Goal: Task Accomplishment & Management: Manage account settings

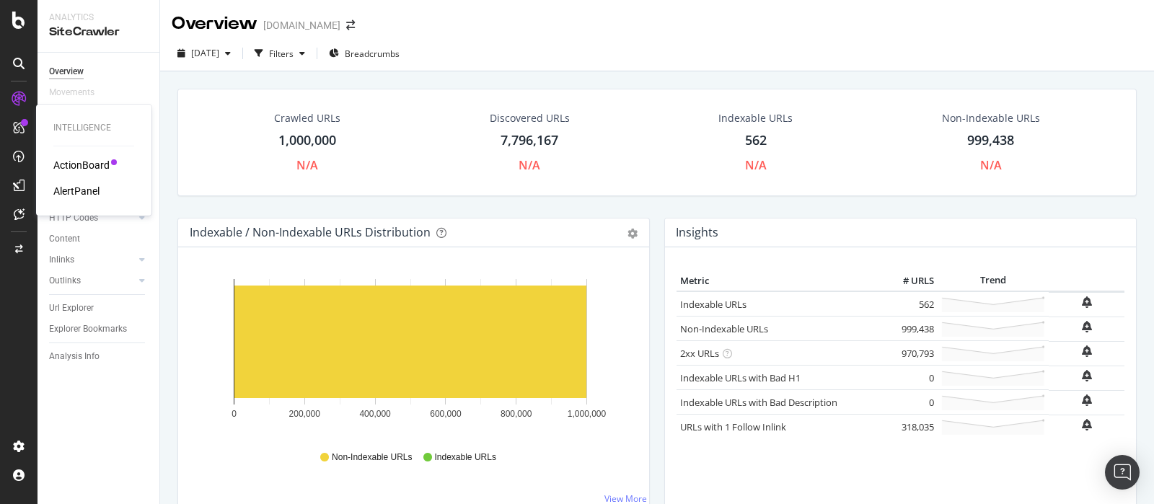
drag, startPoint x: 69, startPoint y: 159, endPoint x: 126, endPoint y: 169, distance: 57.7
click at [70, 159] on div "ActionBoard" at bounding box center [81, 165] width 56 height 14
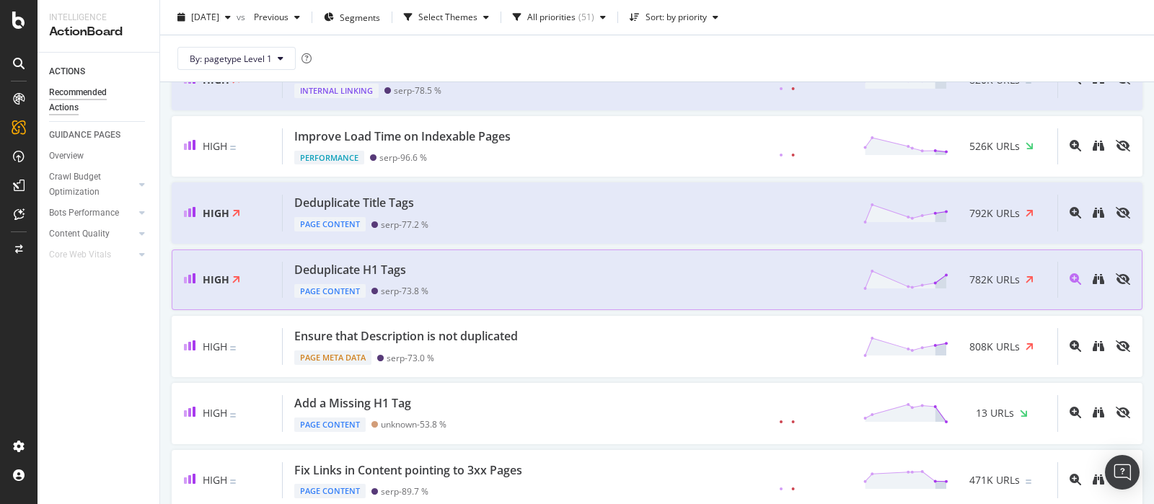
scroll to position [180, 0]
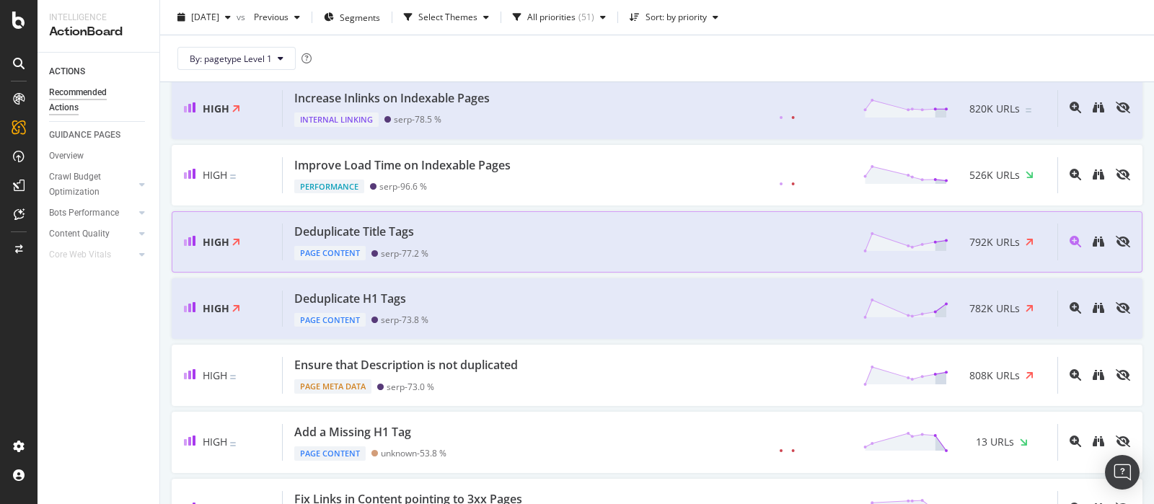
click at [673, 226] on div "Deduplicate Title Tags Page Content serp - 77.2 % 792K URLs" at bounding box center [670, 242] width 775 height 37
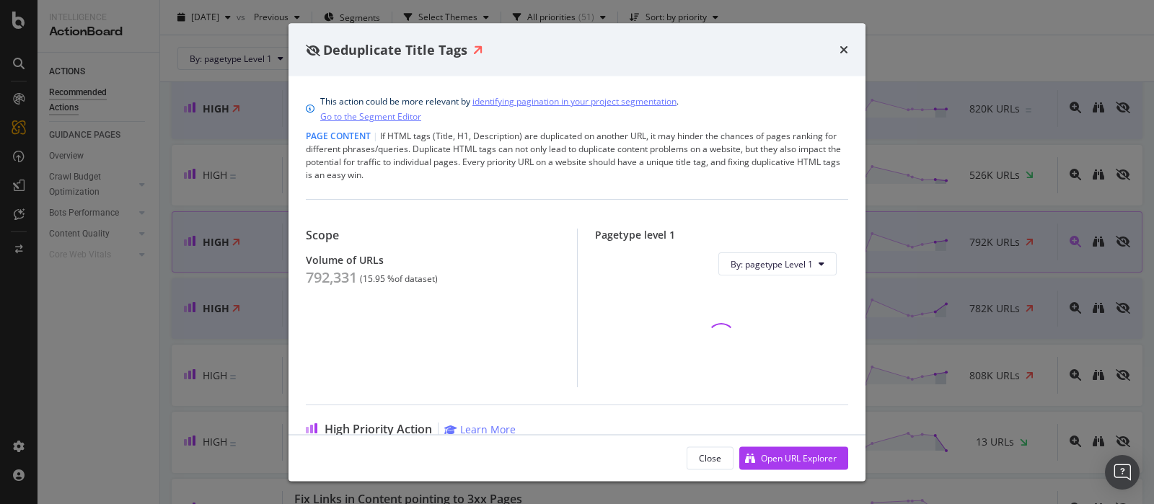
scroll to position [89, 0]
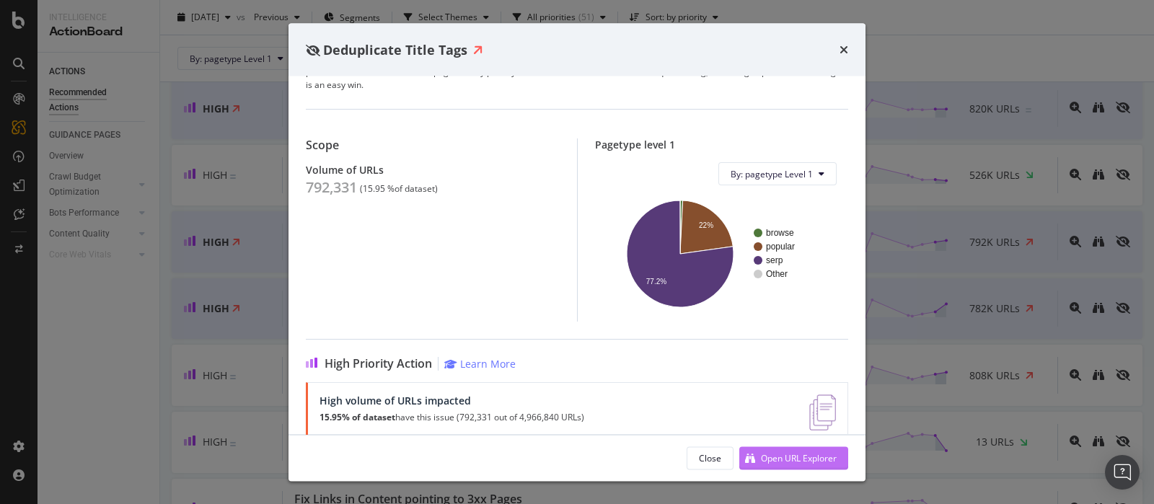
click at [773, 467] on div "Open URL Explorer" at bounding box center [787, 458] width 97 height 22
click at [847, 50] on icon "times" at bounding box center [843, 50] width 9 height 12
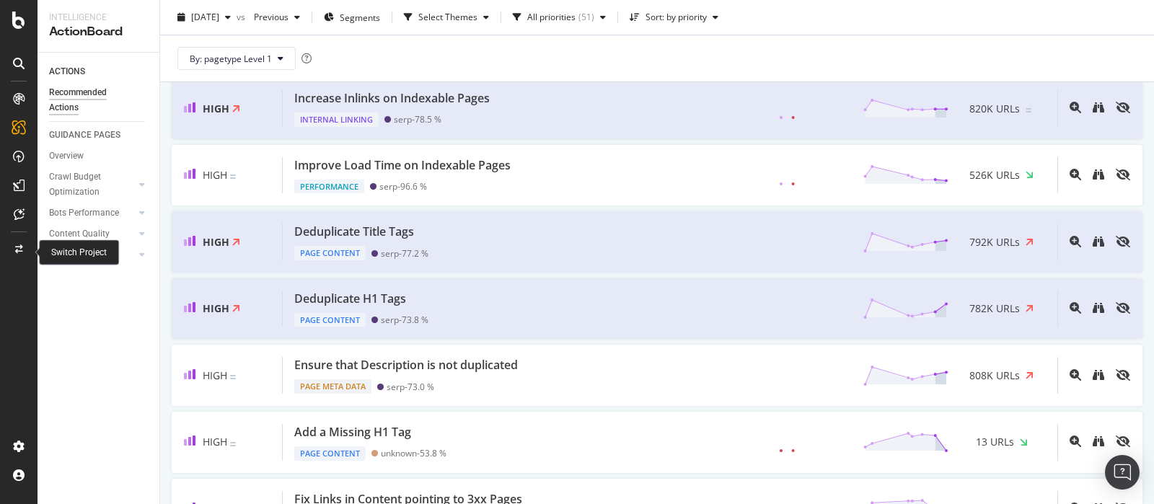
click at [19, 246] on icon at bounding box center [19, 249] width 8 height 9
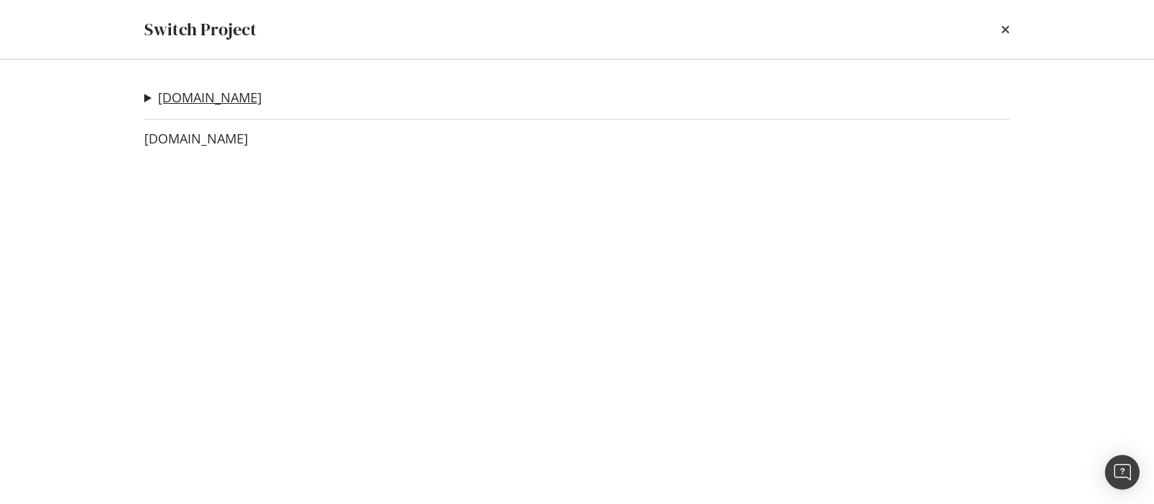
click at [209, 100] on link "yellowpages.ca" at bounding box center [210, 97] width 104 height 15
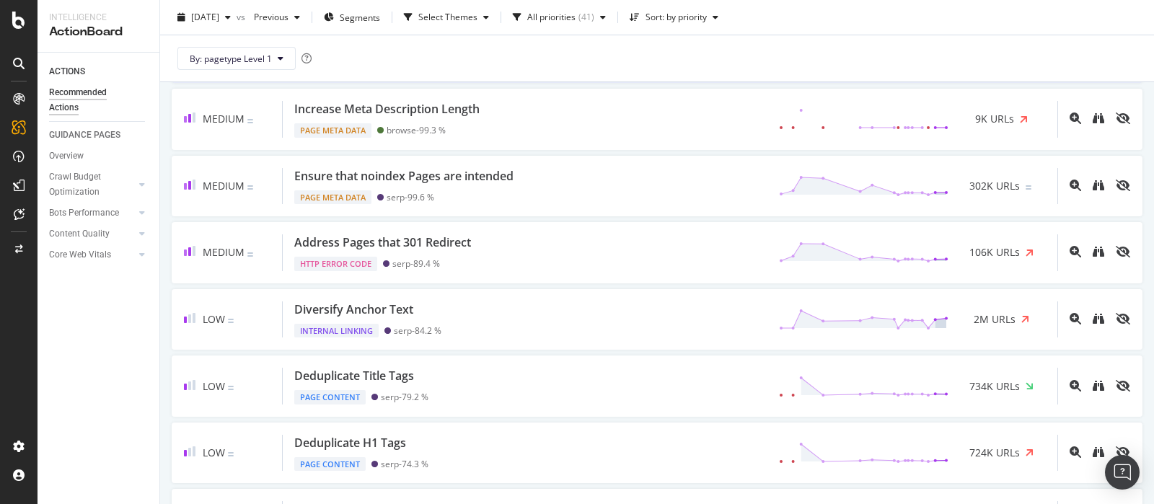
scroll to position [811, 0]
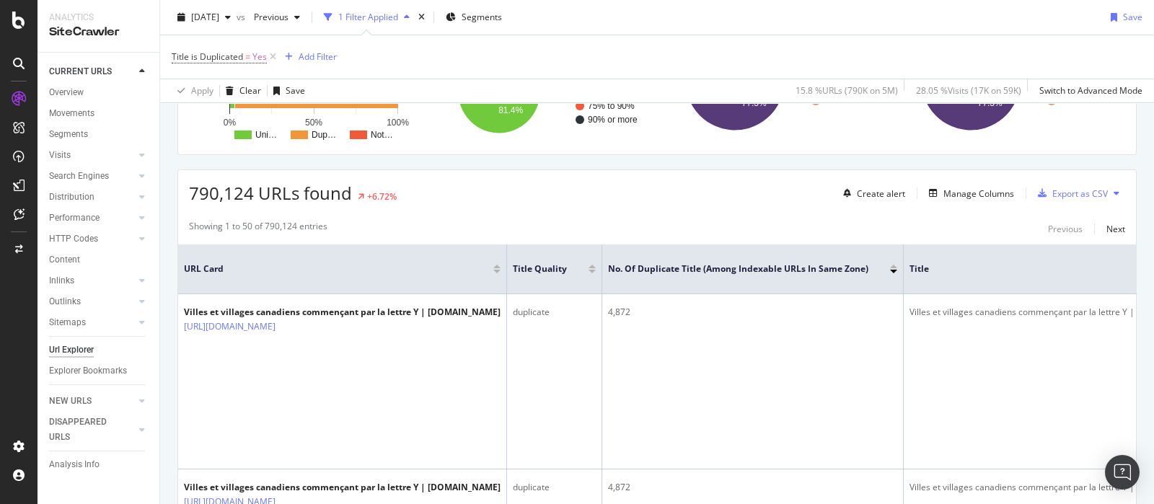
scroll to position [89, 0]
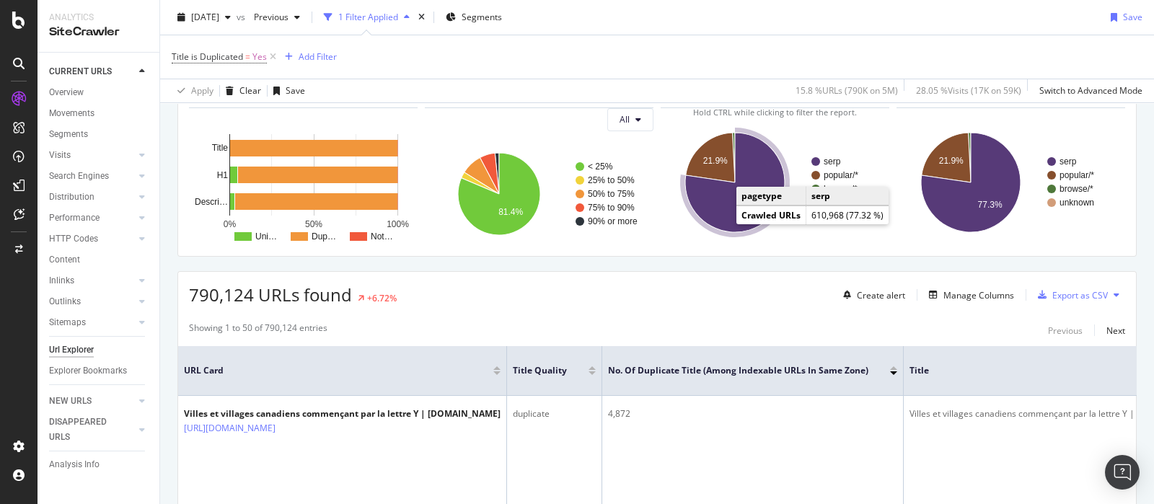
click at [725, 216] on icon "A chart." at bounding box center [735, 183] width 100 height 100
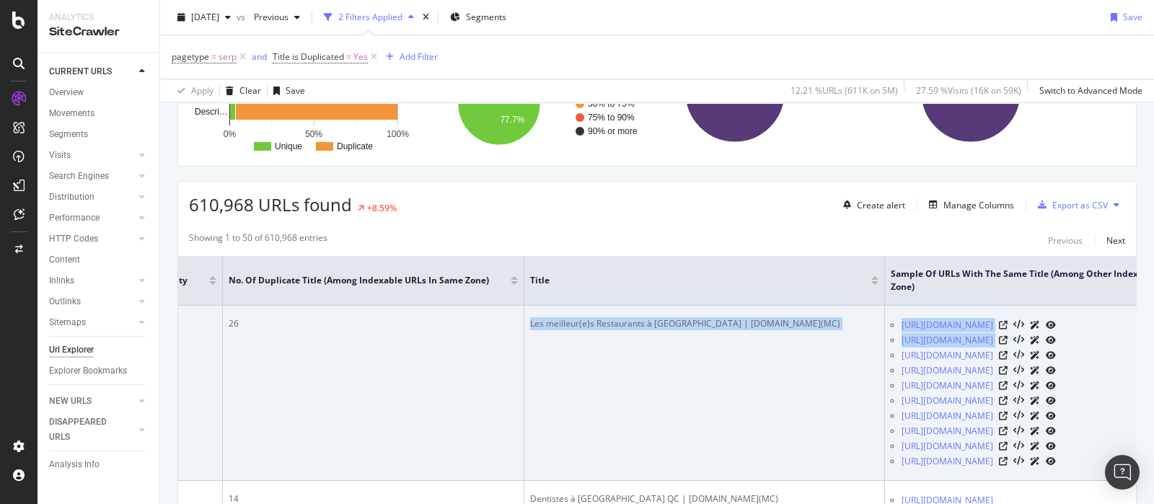
scroll to position [0, 576]
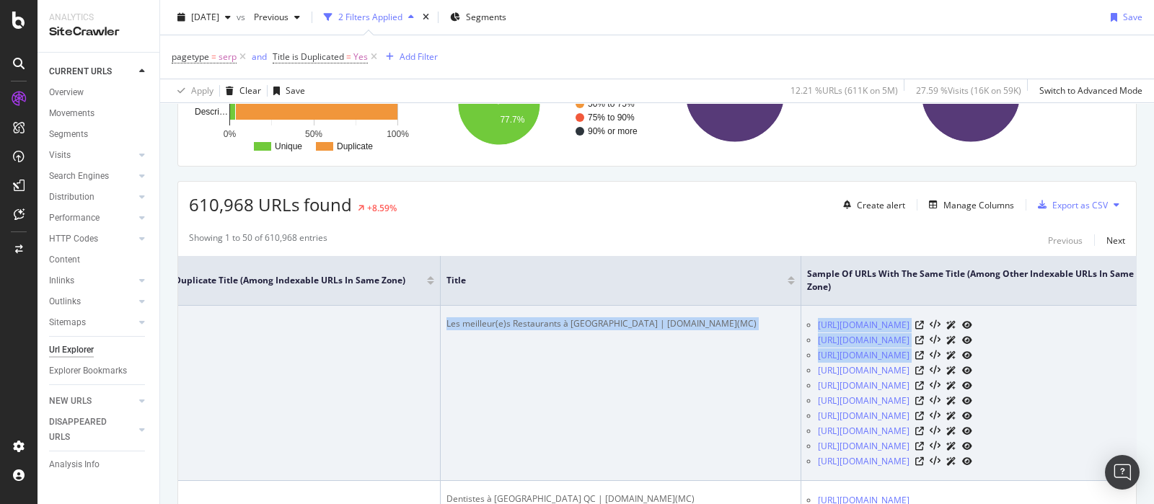
drag, startPoint x: 966, startPoint y: 383, endPoint x: 1113, endPoint y: 376, distance: 146.6
click at [1113, 376] on tr "Les meilleur(e)s Restaurants à Montréal | PagesJaunes.ca(MC) https://www.pagesj…" at bounding box center [382, 393] width 1560 height 175
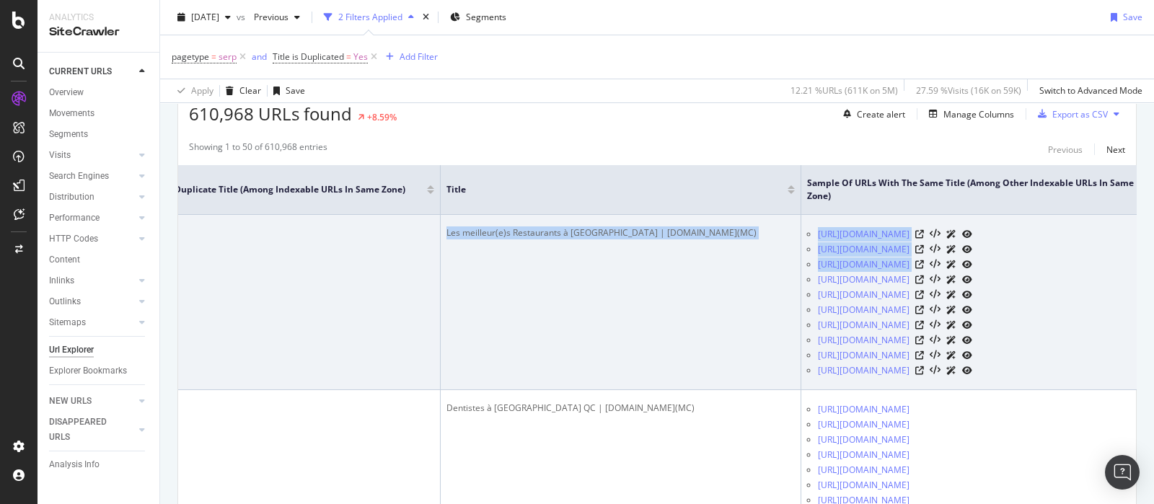
scroll to position [360, 0]
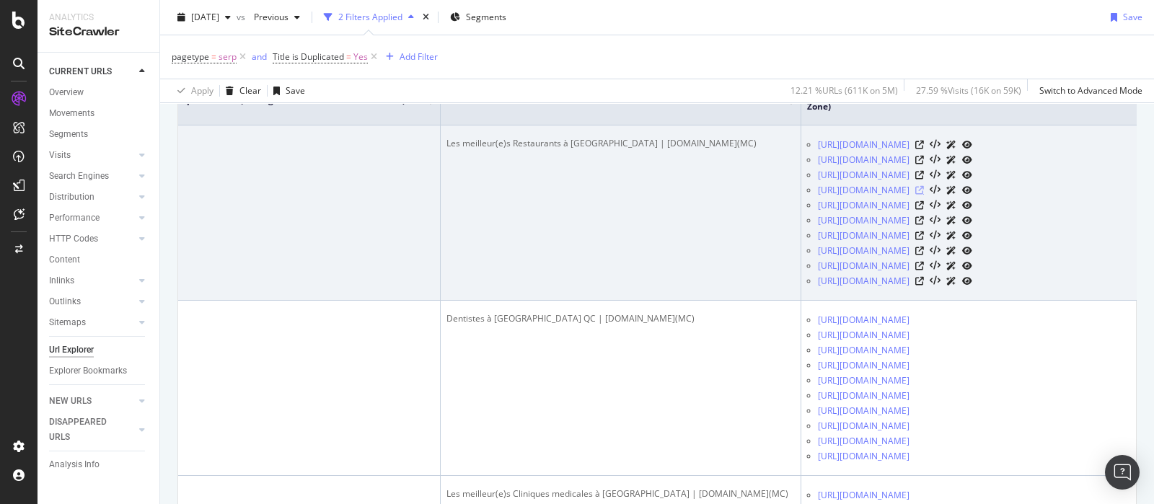
click at [972, 198] on div at bounding box center [943, 189] width 57 height 15
click at [924, 195] on icon at bounding box center [919, 190] width 9 height 9
click at [924, 210] on icon at bounding box center [919, 205] width 9 height 9
click at [924, 225] on icon at bounding box center [919, 220] width 9 height 9
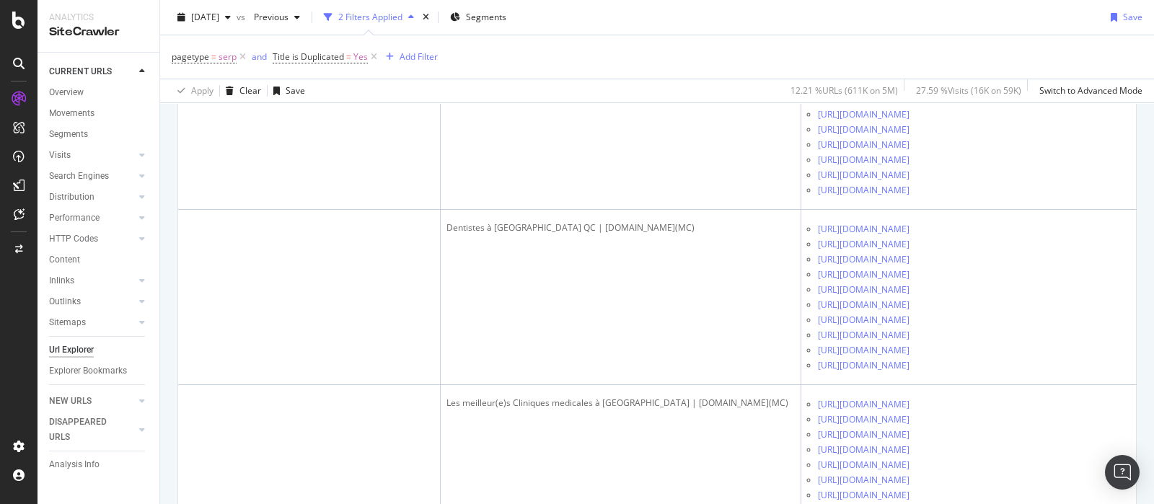
scroll to position [0, 0]
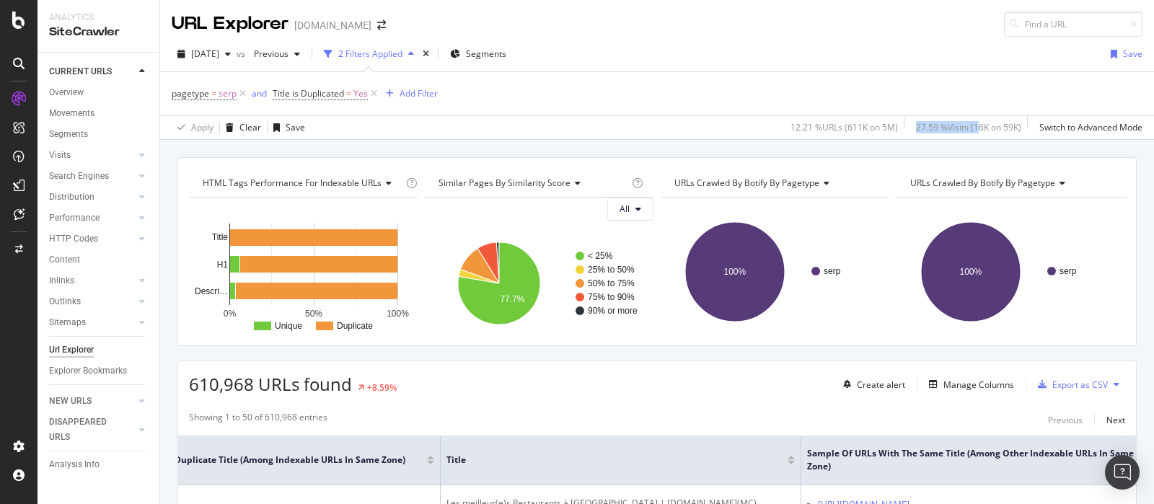
drag, startPoint x: 900, startPoint y: 123, endPoint x: 1013, endPoint y: 130, distance: 112.7
click at [987, 127] on div "27.59 % Visits ( 16K on 59K )" at bounding box center [968, 127] width 105 height 12
click at [971, 154] on div "HTML Tags Performance for Indexable URLs Chart (by Value) Chart (by Percentage)…" at bounding box center [657, 157] width 994 height 35
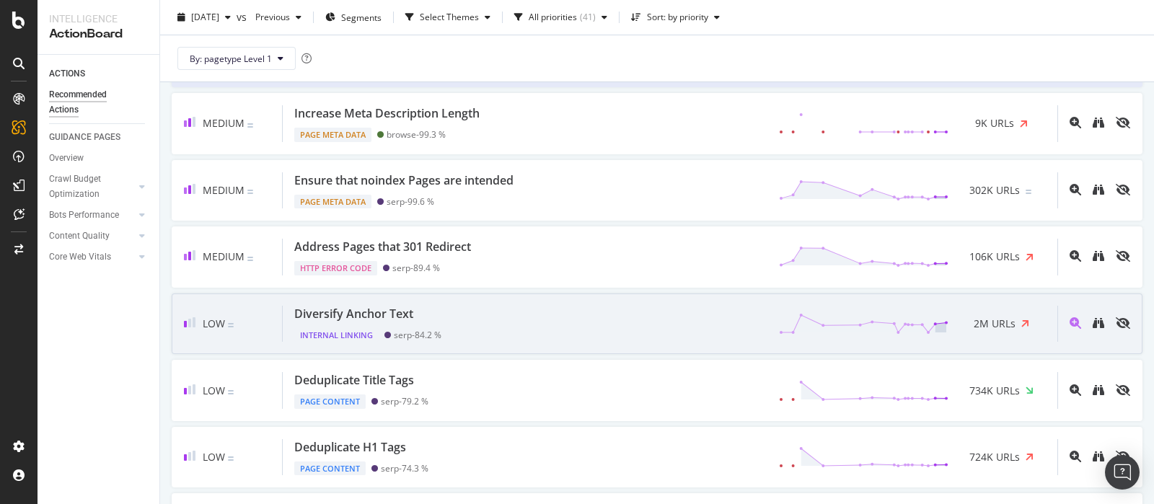
scroll to position [720, 0]
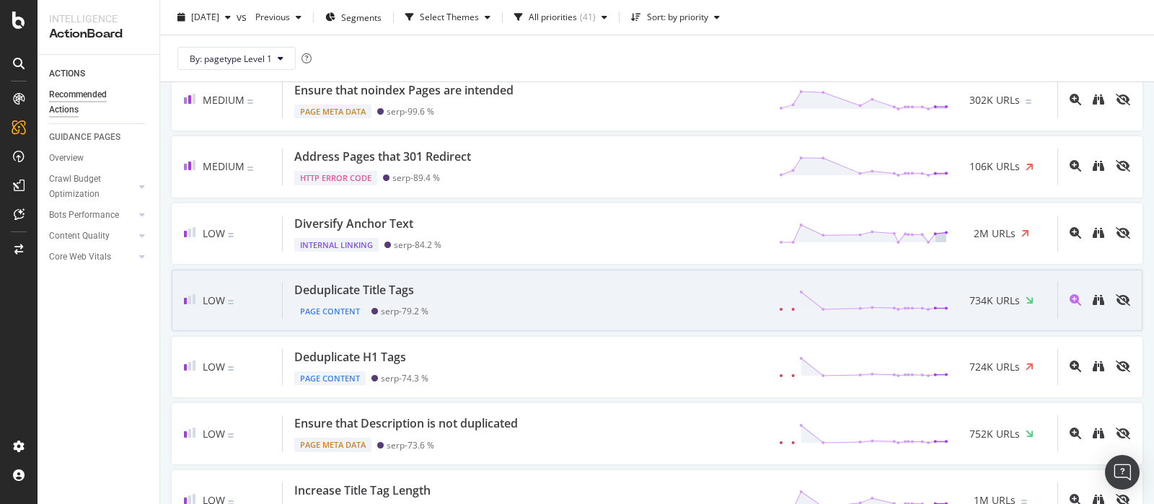
click at [594, 309] on div "Deduplicate Title Tags Page Content serp - 79.2 % 734K URLs" at bounding box center [670, 300] width 775 height 37
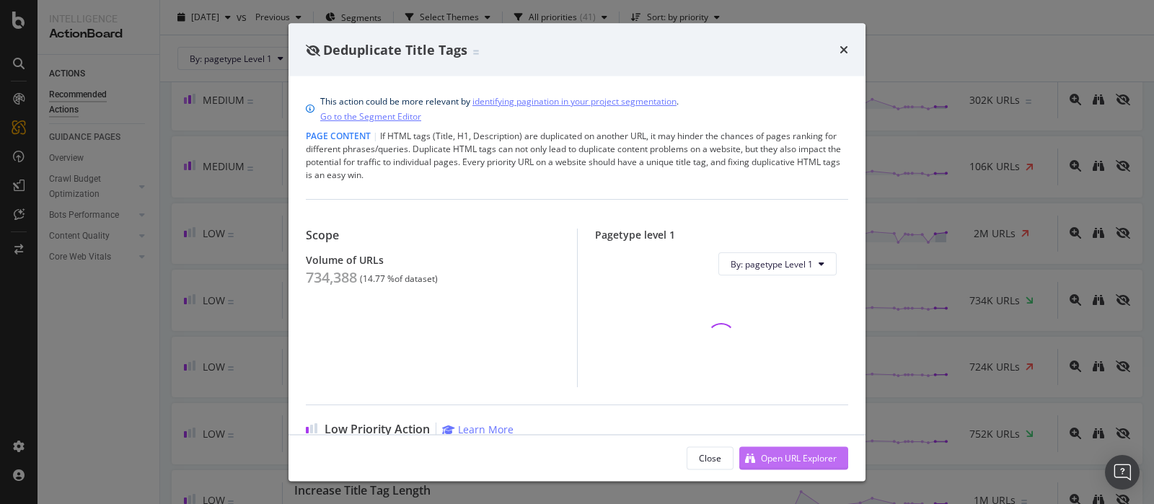
click at [790, 454] on div "Open URL Explorer" at bounding box center [799, 457] width 76 height 12
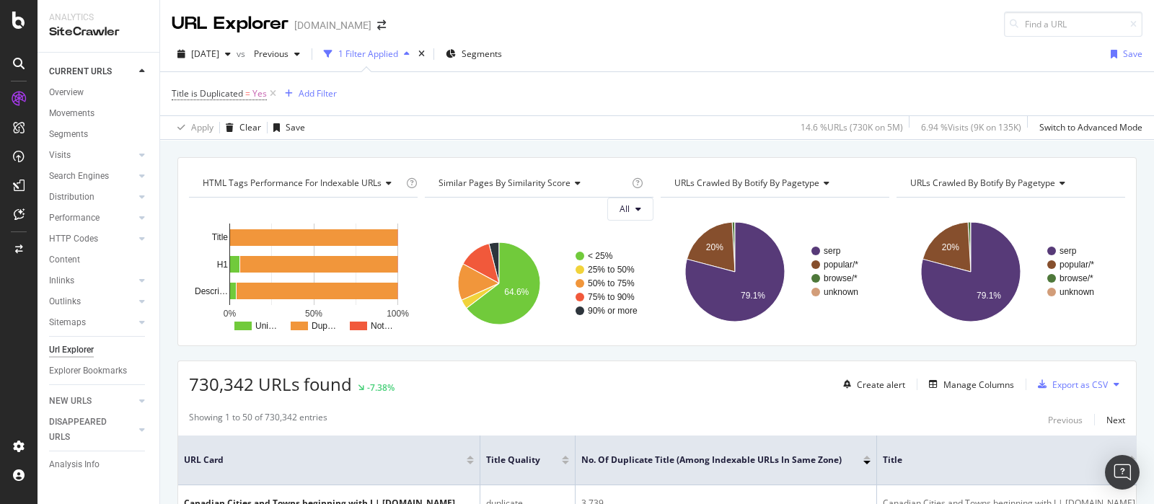
click at [827, 182] on div "URLs Crawled By Botify By pagetype" at bounding box center [773, 183] width 205 height 23
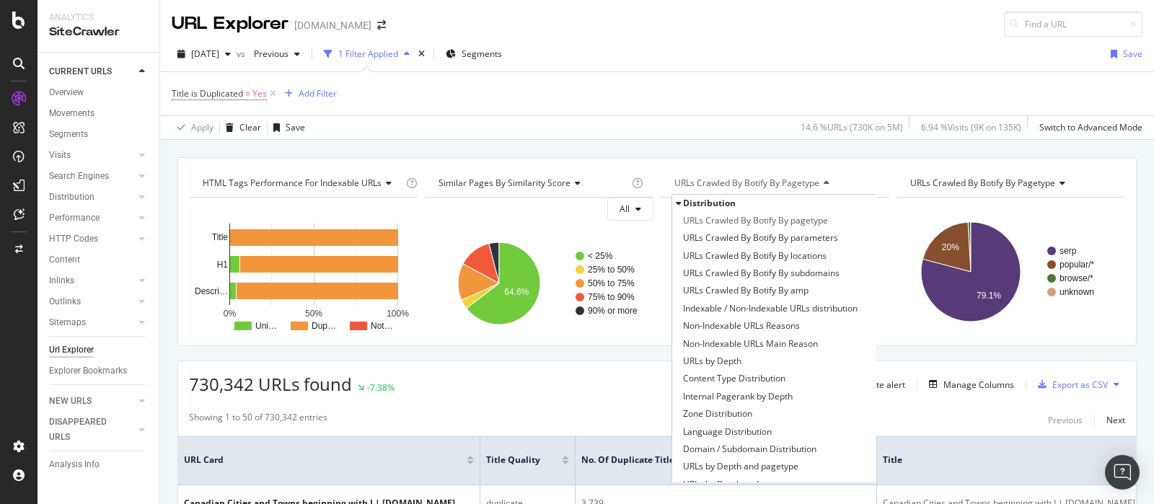
click at [747, 66] on div "2025 Aug. 11th vs Previous 1 Filter Applied Segments Save" at bounding box center [657, 57] width 994 height 29
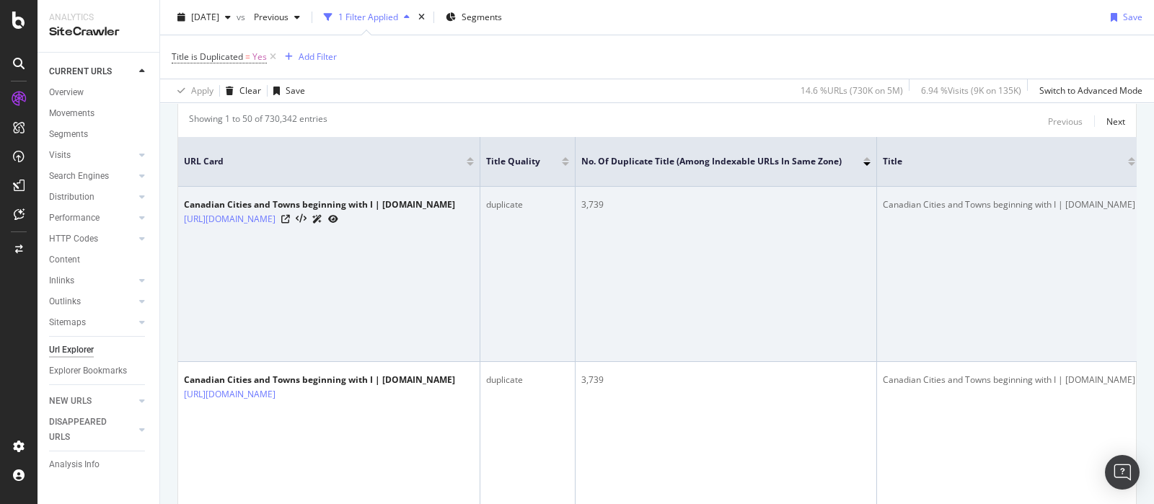
scroll to position [270, 0]
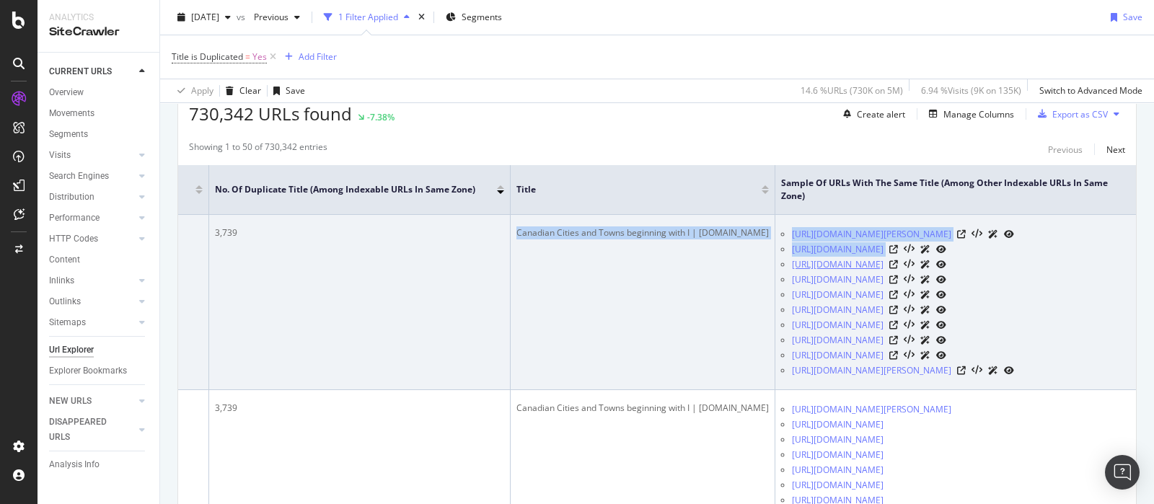
drag, startPoint x: 869, startPoint y: 278, endPoint x: 1025, endPoint y: 283, distance: 155.8
click at [1028, 282] on tr "Canadian Cities and Towns beginning with I | YellowPages.ca https://www.yellowp…" at bounding box center [474, 302] width 1324 height 175
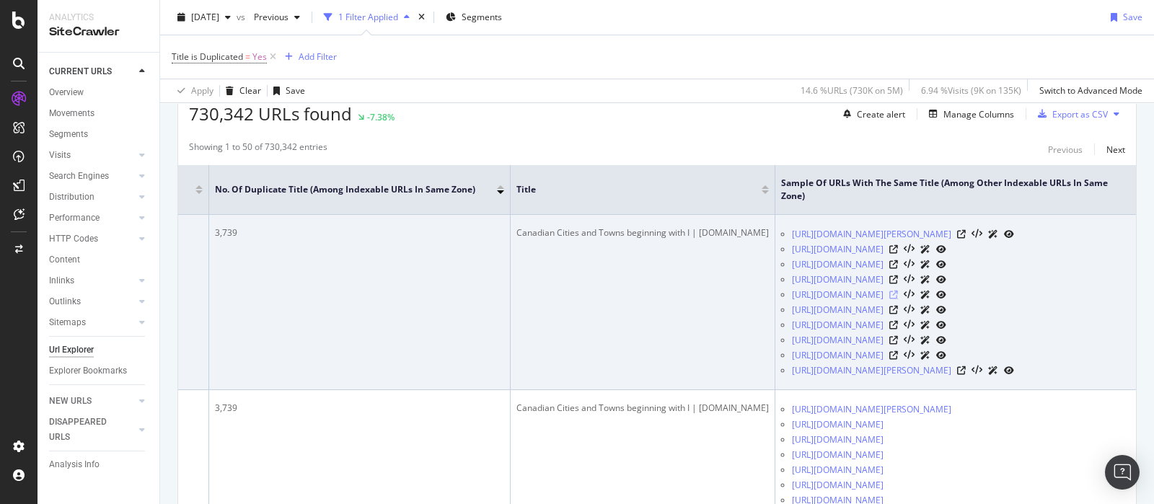
click at [898, 299] on icon at bounding box center [893, 295] width 9 height 9
click at [898, 314] on icon at bounding box center [893, 310] width 9 height 9
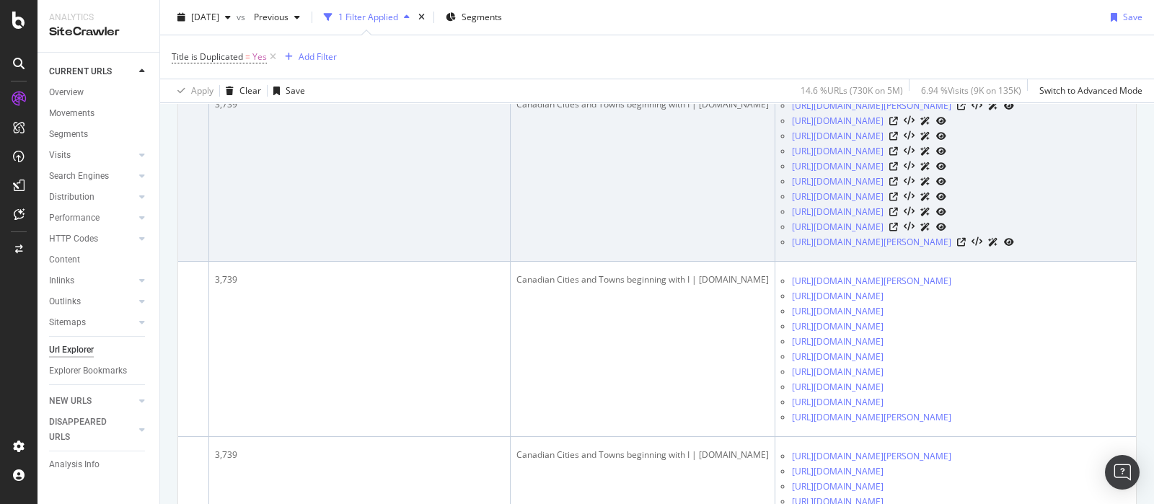
scroll to position [360, 0]
